Goal: Task Accomplishment & Management: Use online tool/utility

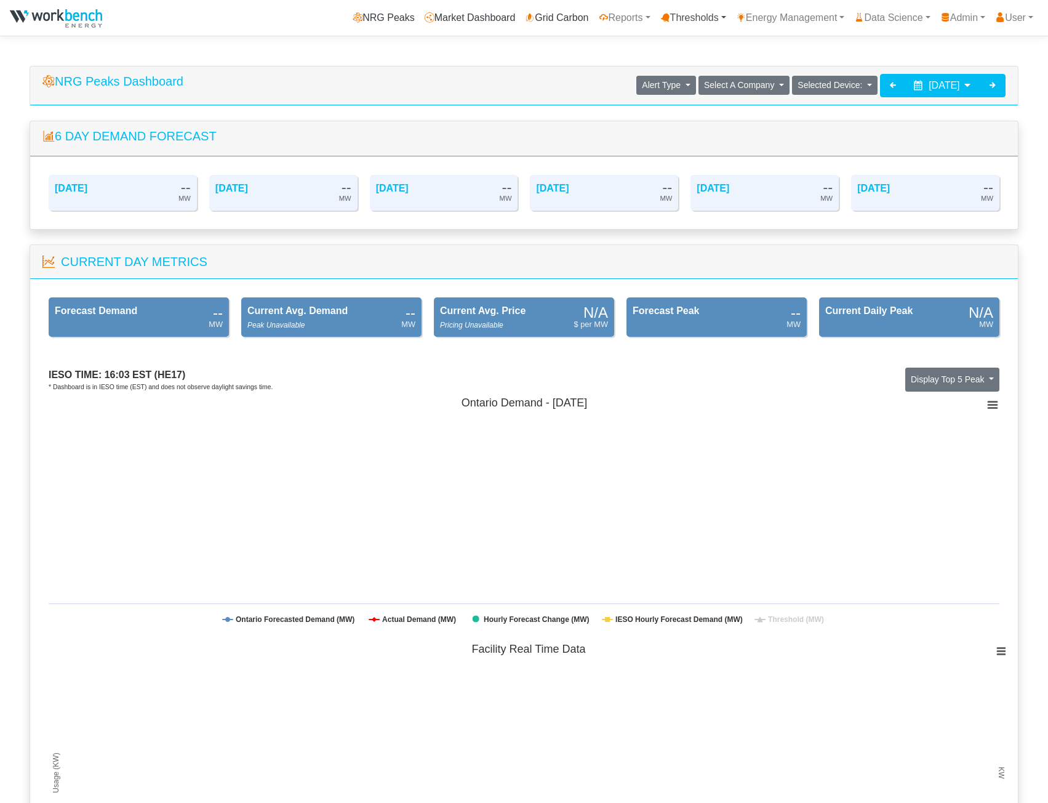
click at [674, 23] on link "Thresholds" at bounding box center [694, 18] width 76 height 25
click at [617, 29] on link "Reports" at bounding box center [625, 18] width 62 height 25
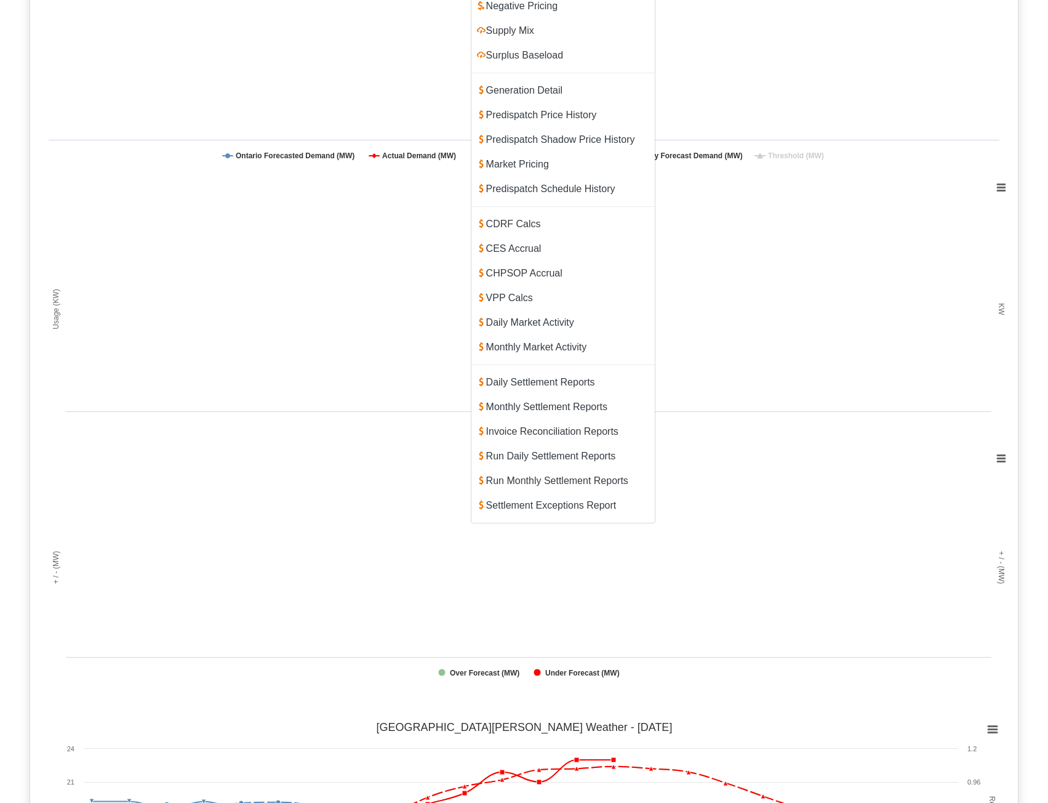
scroll to position [492, 0]
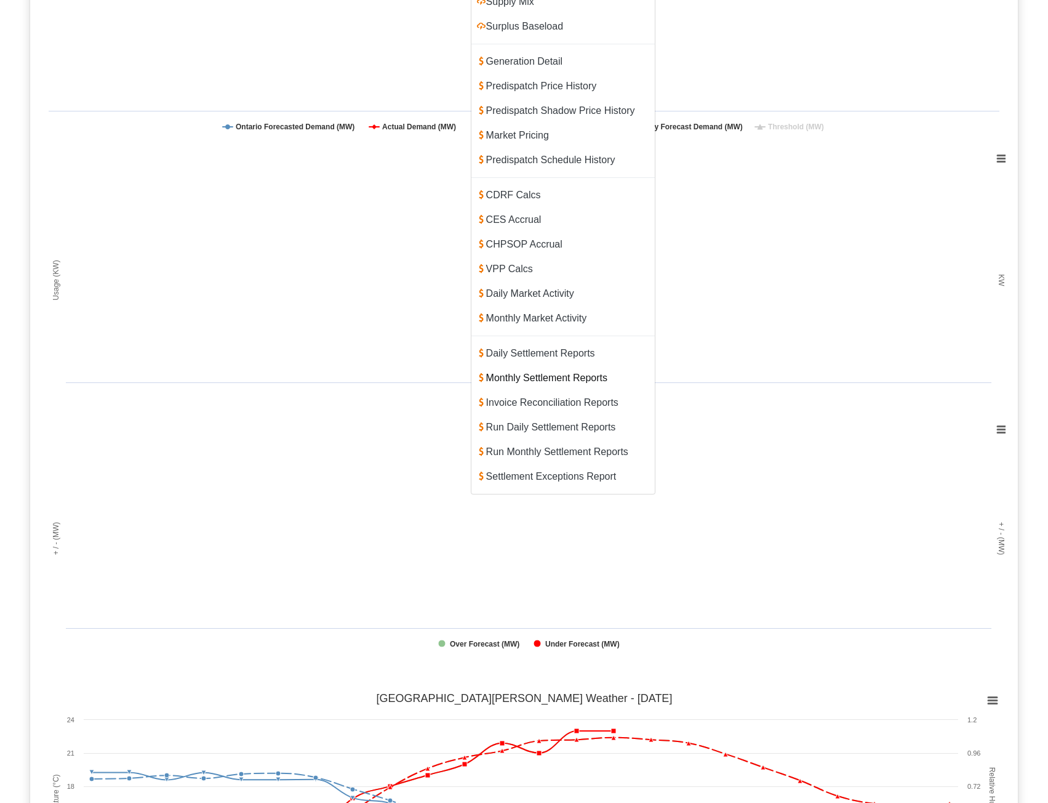
click at [565, 366] on link "Monthly Settlement Reports" at bounding box center [563, 378] width 183 height 25
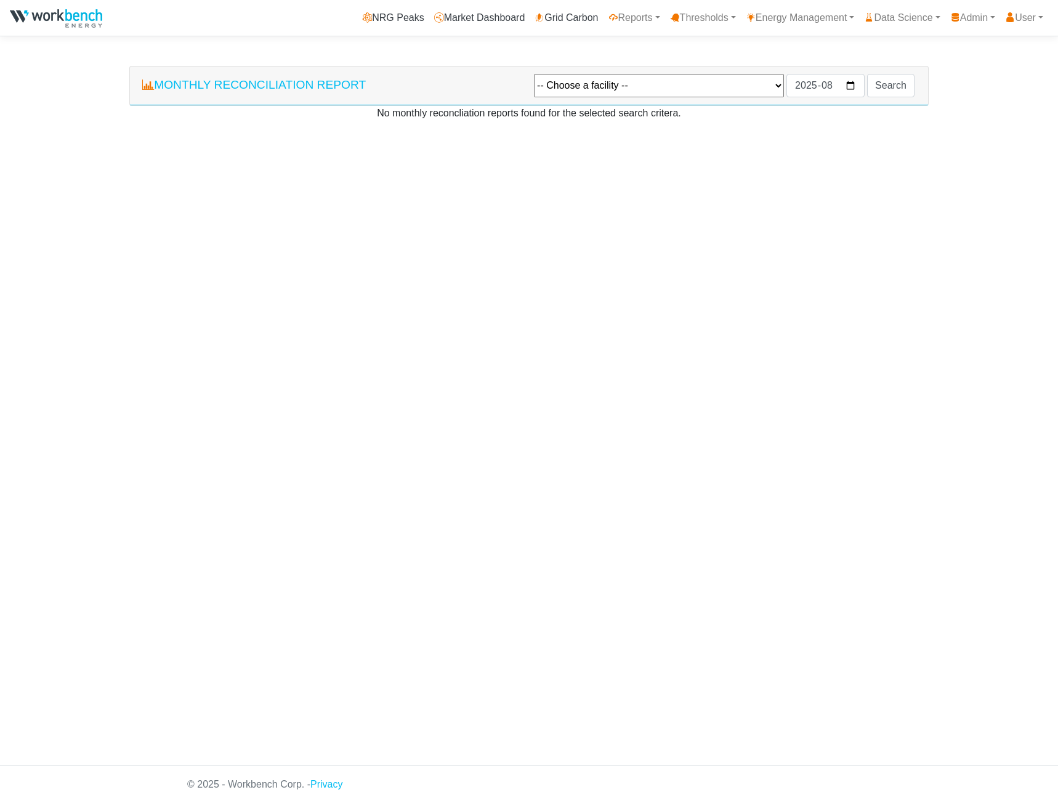
click at [696, 92] on select "-- Choose a facility -- [GEOGRAPHIC_DATA] Eagle - [GEOGRAPHIC_DATA] - Macassa A…" at bounding box center [659, 85] width 250 height 23
select select "131"
click at [534, 74] on select "-- Choose a facility -- [GEOGRAPHIC_DATA] Eagle - [GEOGRAPHIC_DATA] - Macassa A…" at bounding box center [659, 85] width 250 height 23
click at [840, 85] on input "2025-08" at bounding box center [825, 85] width 78 height 23
click at [850, 86] on input "2025-08" at bounding box center [825, 85] width 78 height 23
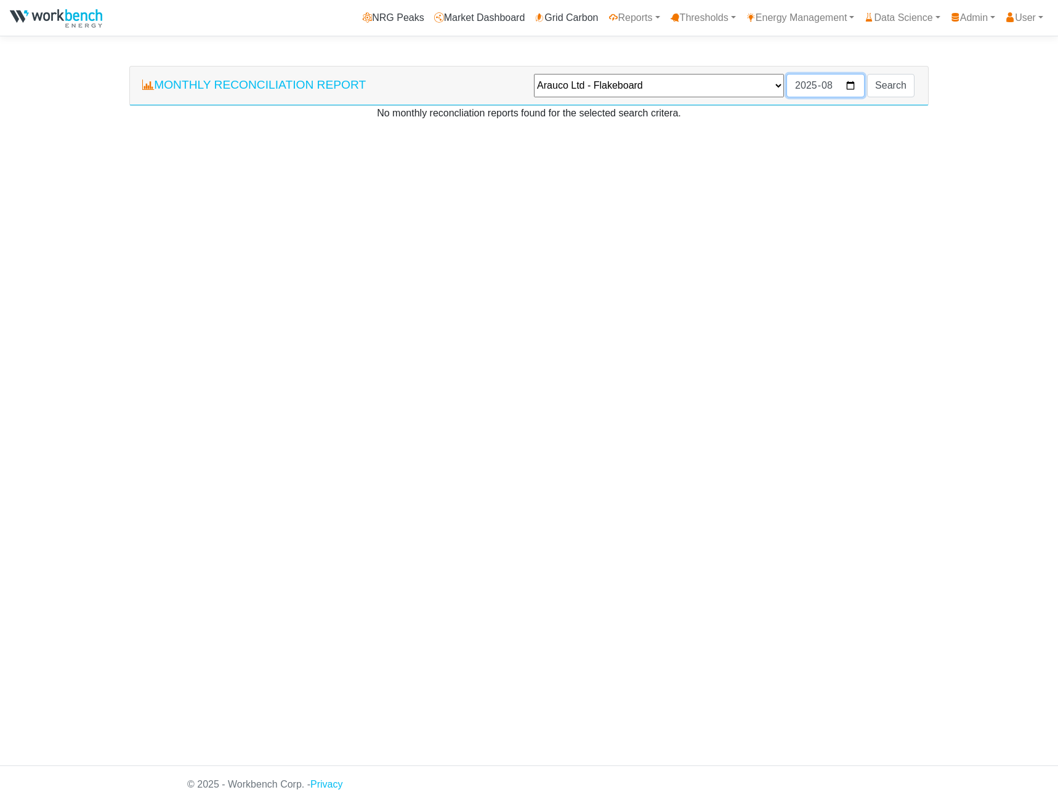
type input "2025-04"
click at [898, 81] on input "Search" at bounding box center [890, 85] width 47 height 23
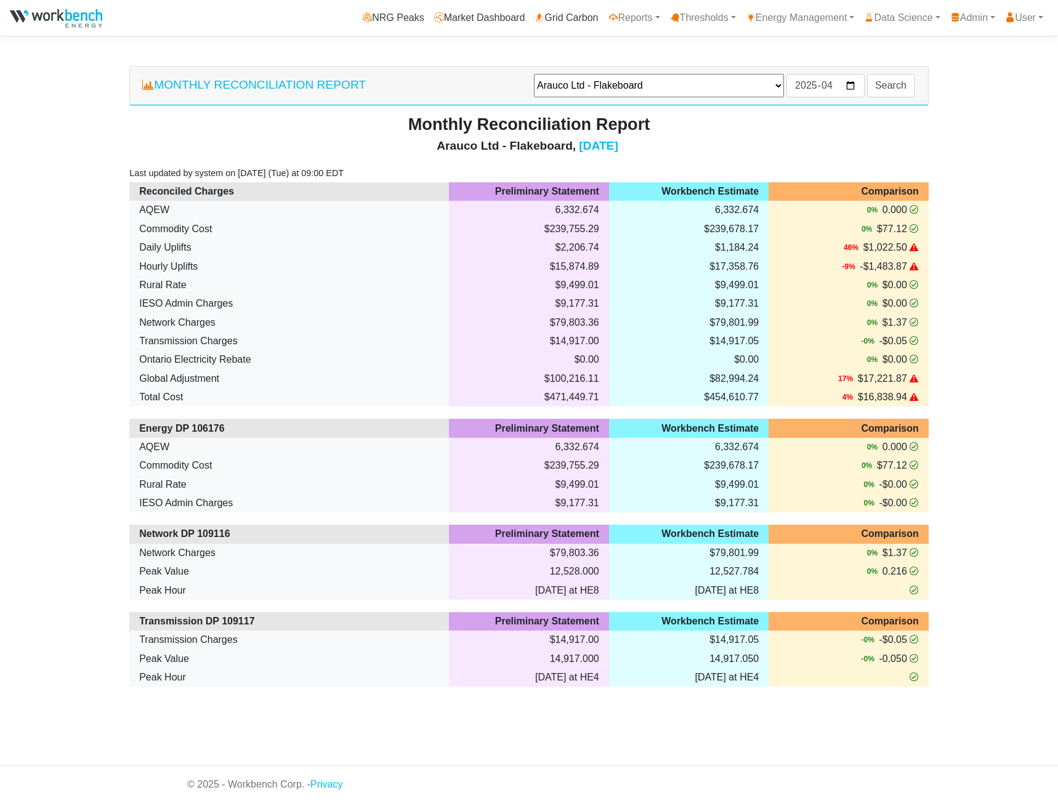
click at [995, 410] on div "Monthly Reconciliation Report -- Choose a facility -- Agnico Eagle - Macassa - …" at bounding box center [529, 376] width 998 height 621
